Goal: Check status

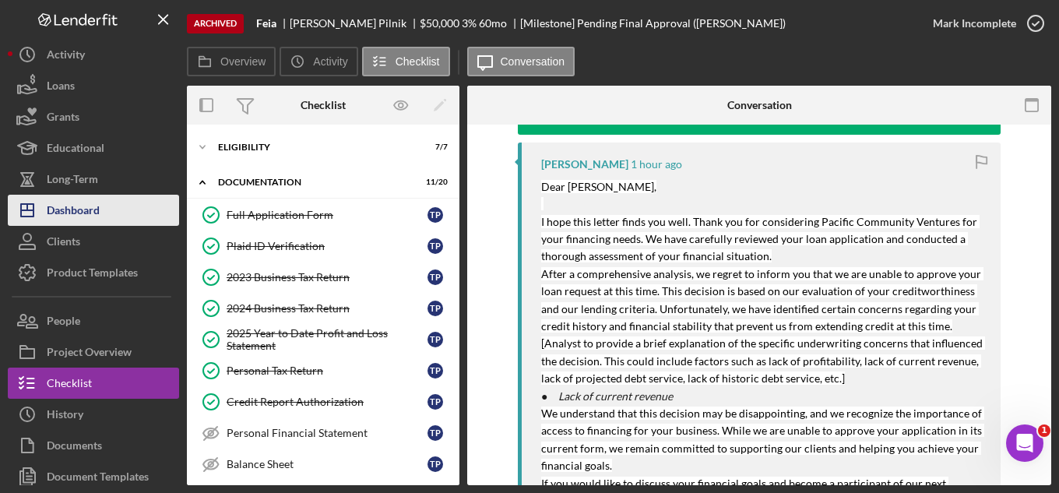
click at [74, 206] on div "Dashboard" at bounding box center [73, 212] width 53 height 35
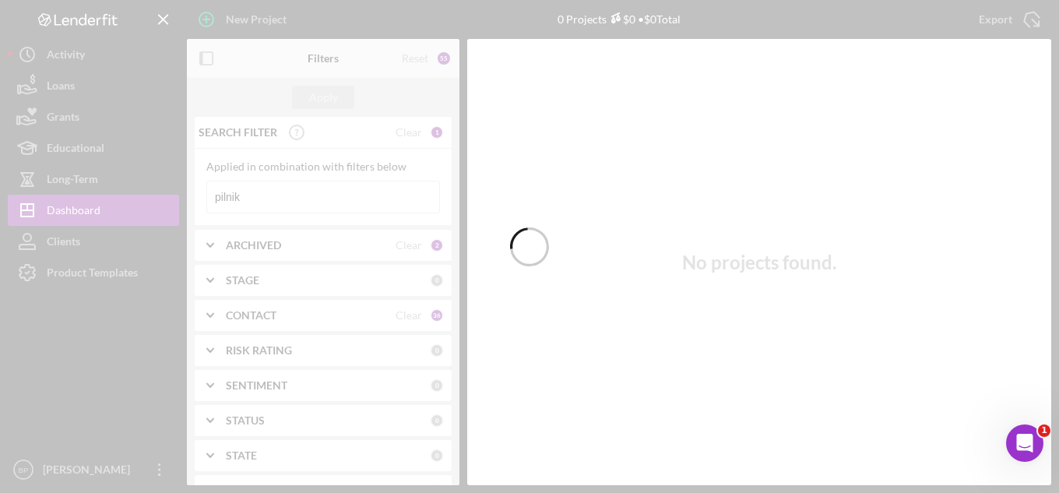
click at [308, 202] on div at bounding box center [529, 246] width 1059 height 493
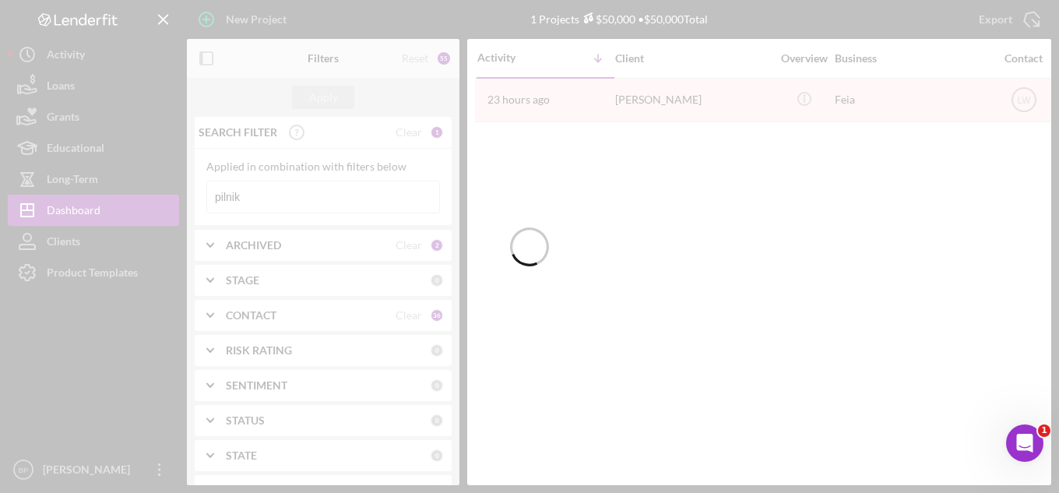
click at [306, 203] on div at bounding box center [529, 246] width 1059 height 493
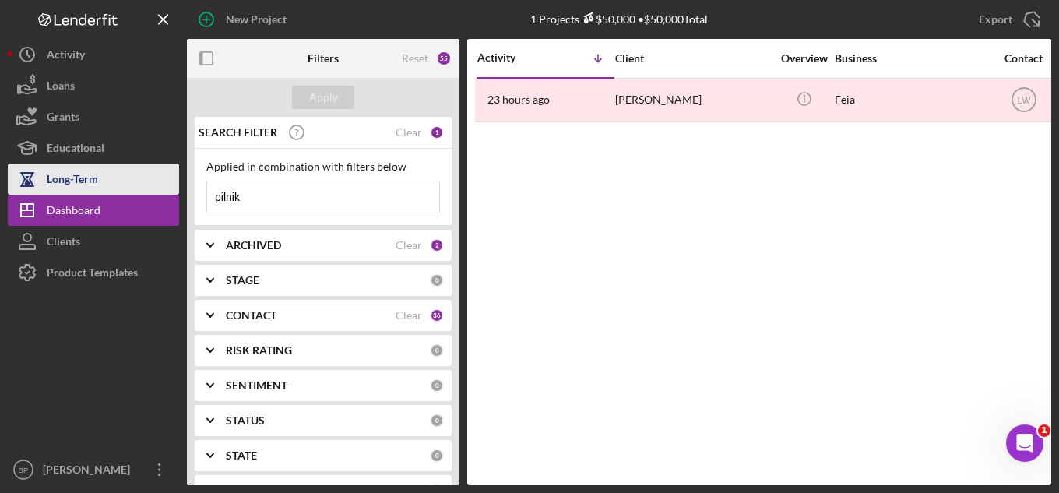
drag, startPoint x: 279, startPoint y: 196, endPoint x: 79, endPoint y: 182, distance: 200.6
click at [79, 182] on div "New Project 1 Projects $50,000 • $50,000 Total pilnik Export Icon/Export Filter…" at bounding box center [529, 242] width 1043 height 485
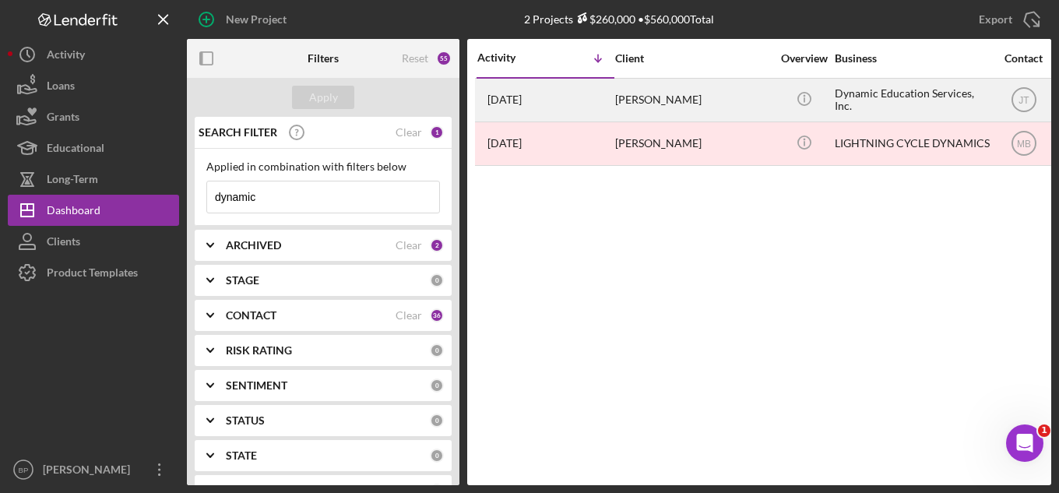
type input "dynamic"
click at [614, 102] on td "[PERSON_NAME]" at bounding box center [694, 100] width 160 height 44
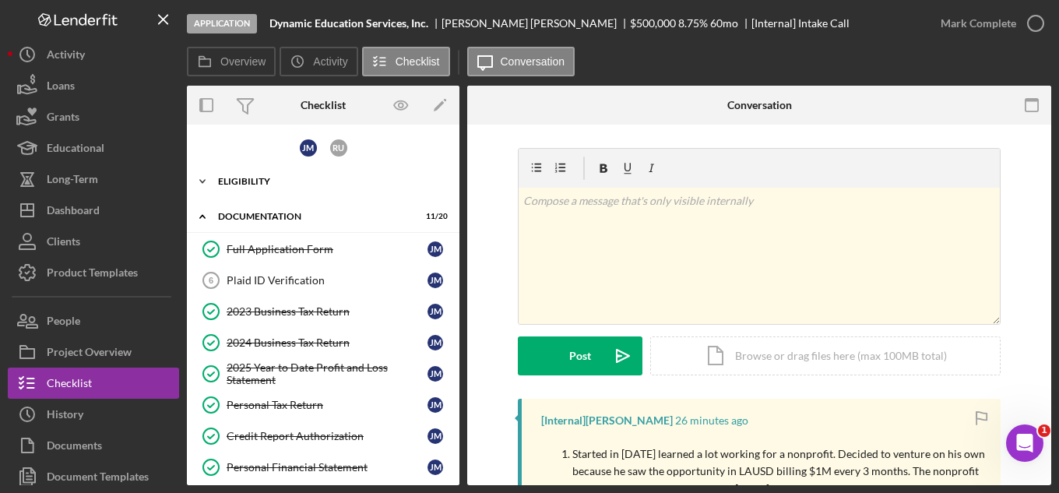
click at [255, 181] on div "Eligibility" at bounding box center [329, 181] width 222 height 9
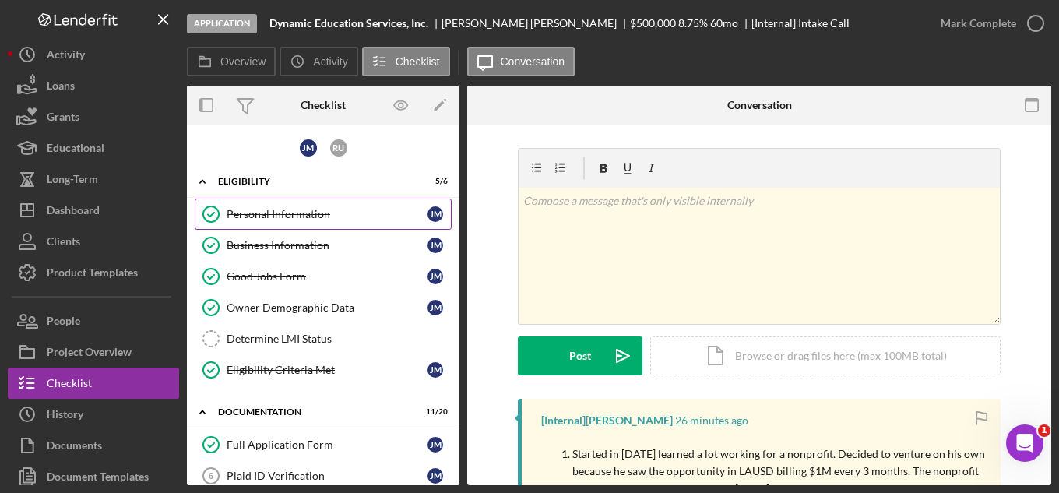
click at [288, 219] on div "Personal Information" at bounding box center [327, 214] width 201 height 12
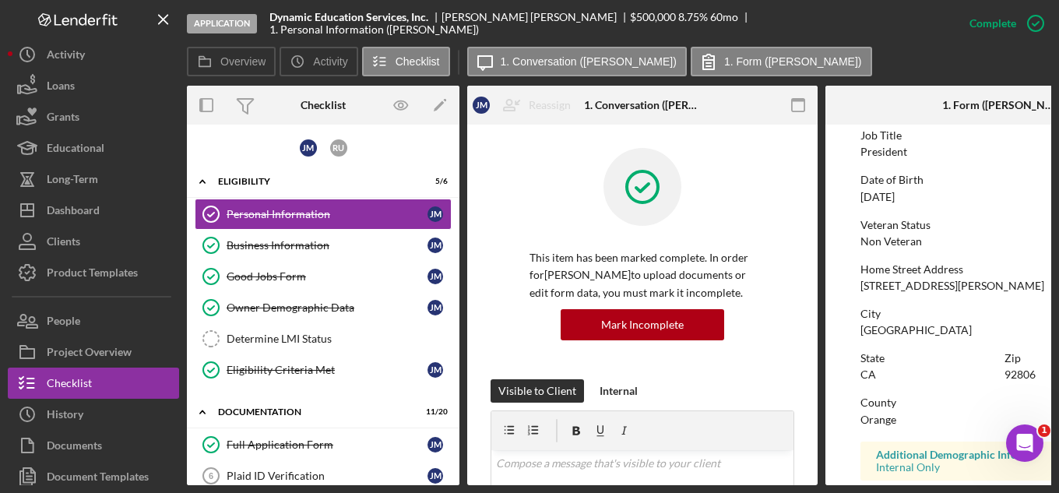
scroll to position [156, 0]
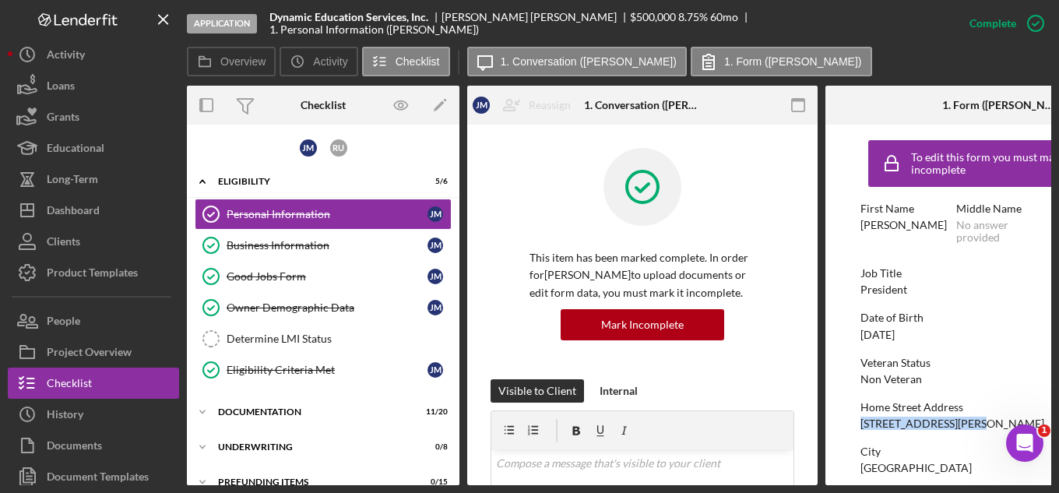
drag, startPoint x: 860, startPoint y: 424, endPoint x: 983, endPoint y: 422, distance: 122.2
click at [983, 422] on div "[STREET_ADDRESS][PERSON_NAME]" at bounding box center [952, 423] width 184 height 12
copy div "[STREET_ADDRESS][PERSON_NAME]"
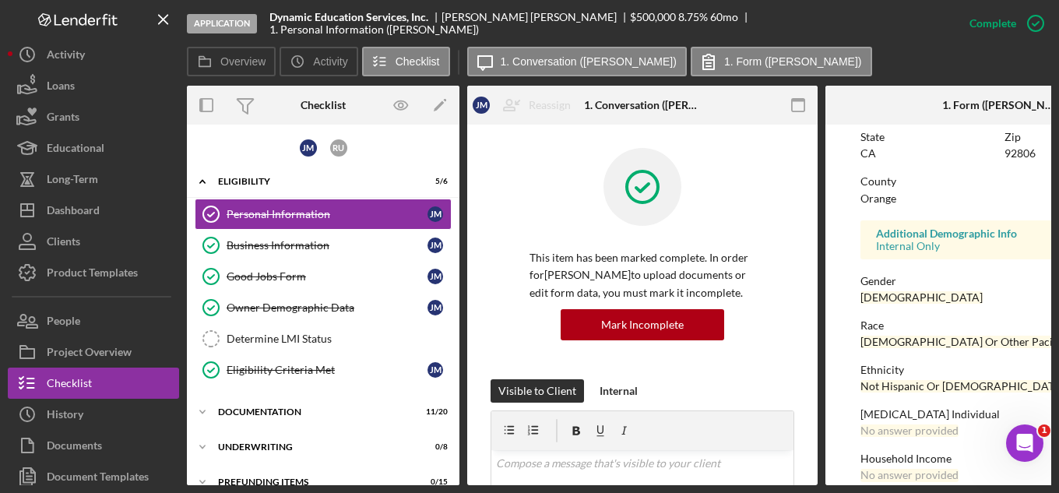
scroll to position [384, 0]
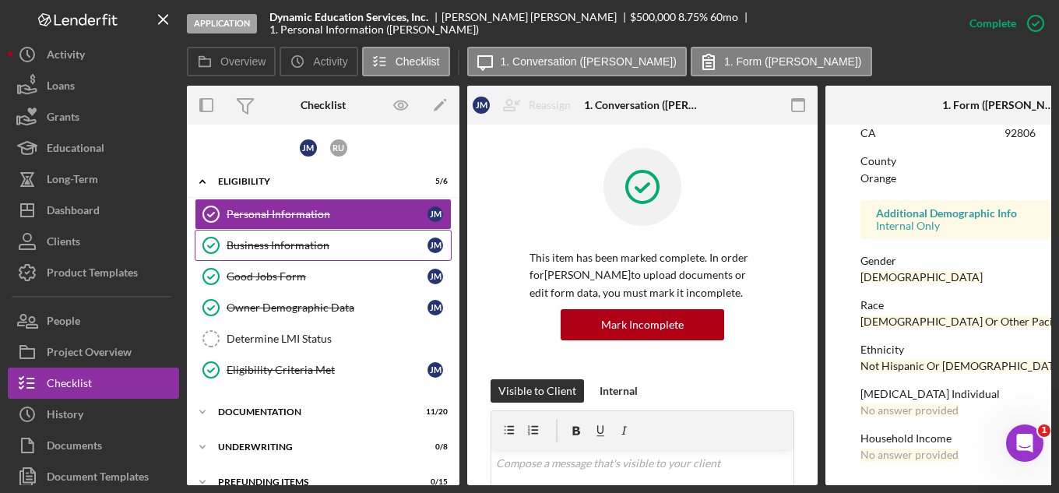
click at [304, 248] on div "Business Information" at bounding box center [327, 245] width 201 height 12
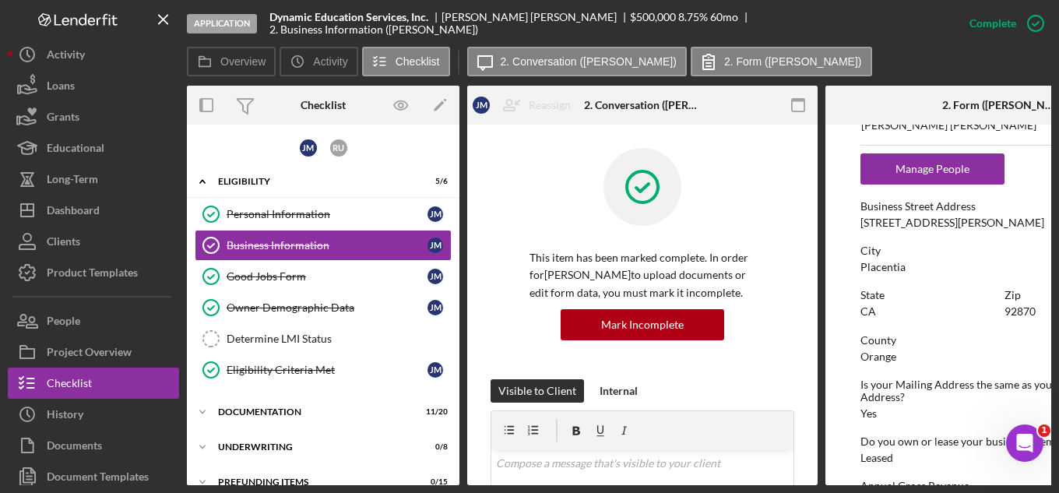
scroll to position [779, 0]
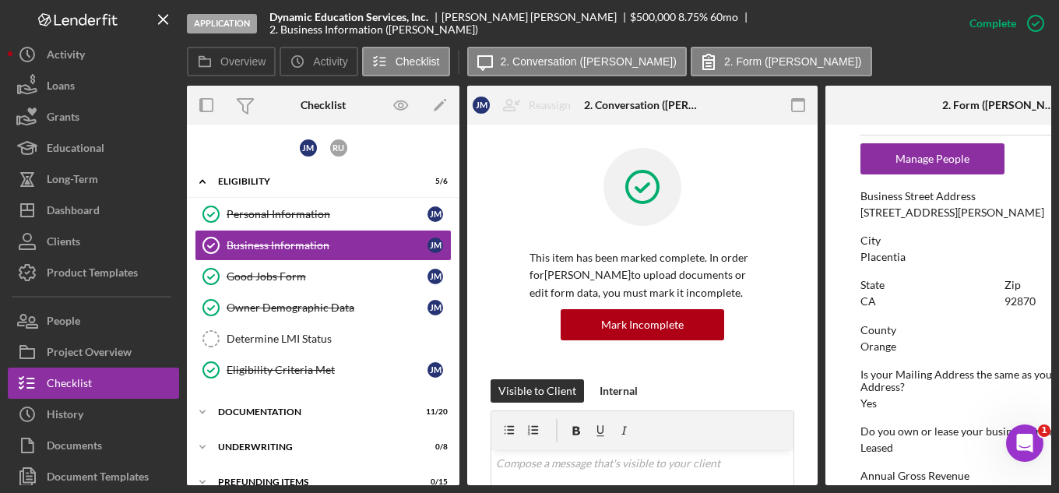
click at [877, 223] on div "To edit this form you must mark this item incomplete Business Name Dynamic Educ…" at bounding box center [1000, 28] width 280 height 1348
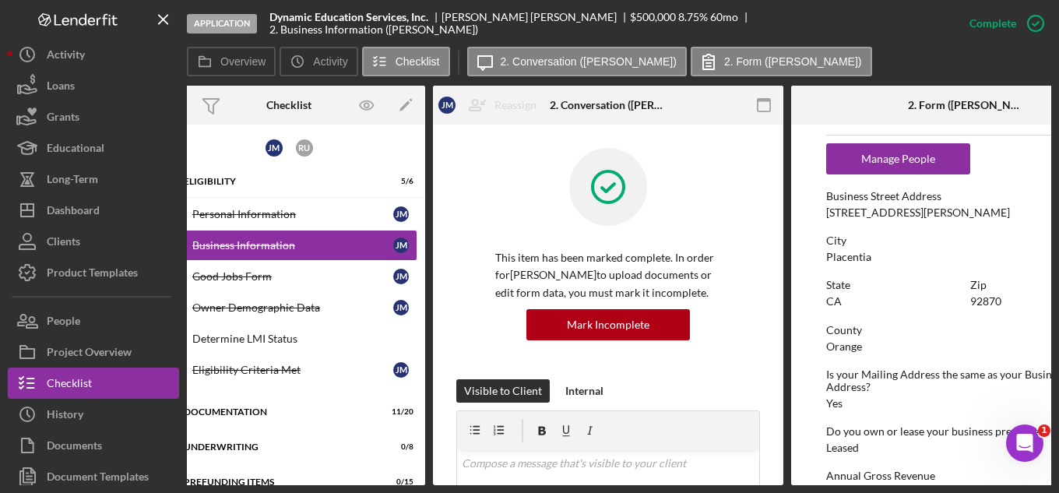
scroll to position [0, 50]
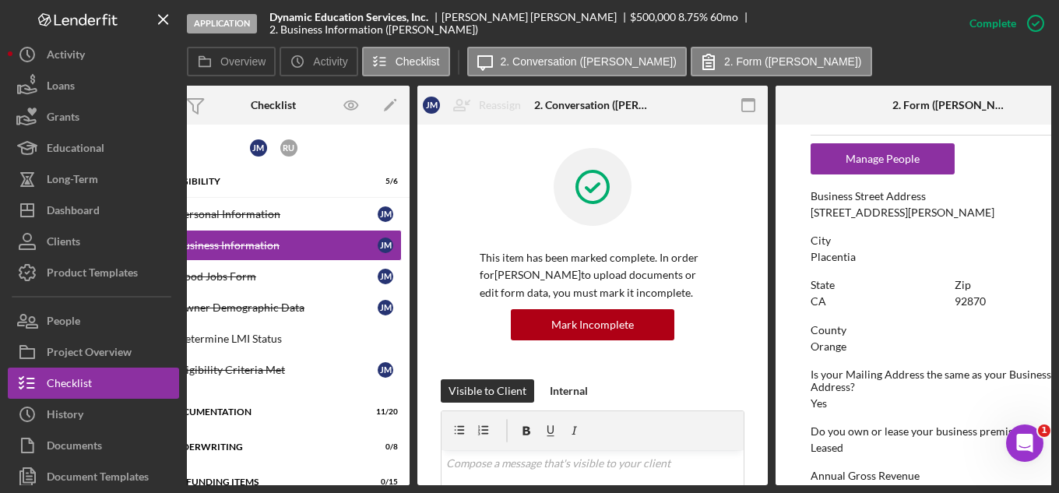
drag, startPoint x: 861, startPoint y: 209, endPoint x: 987, endPoint y: 211, distance: 126.1
click at [987, 209] on div "Business Street Address [STREET_ADDRESS][PERSON_NAME]" at bounding box center [950, 204] width 280 height 29
copy div "[STREET_ADDRESS][PERSON_NAME]"
